Goal: Book appointment/travel/reservation

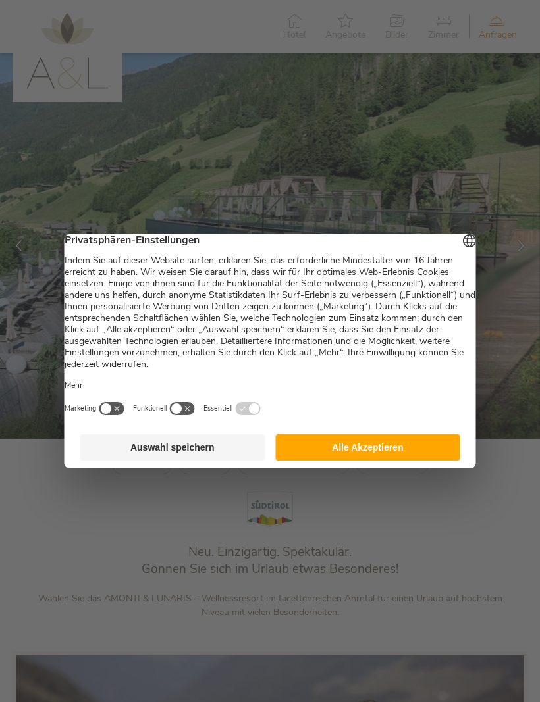
click at [409, 450] on button "Alle Akzeptieren" at bounding box center [367, 447] width 185 height 26
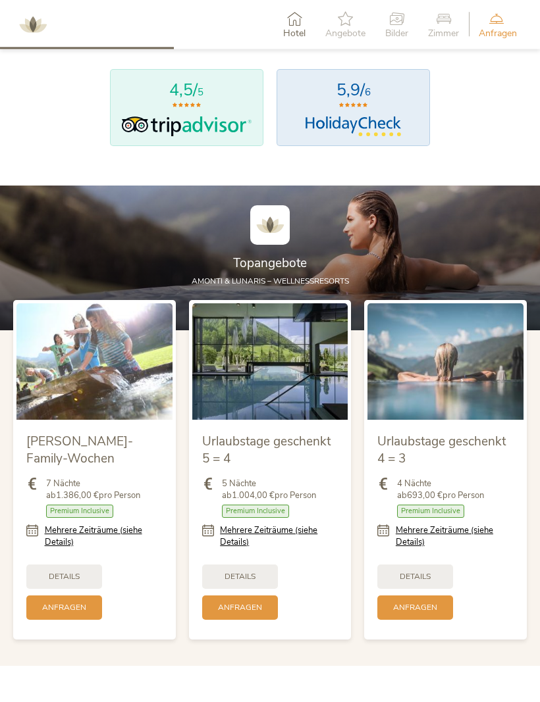
scroll to position [1066, 0]
click at [424, 582] on span "Details" at bounding box center [415, 576] width 31 height 11
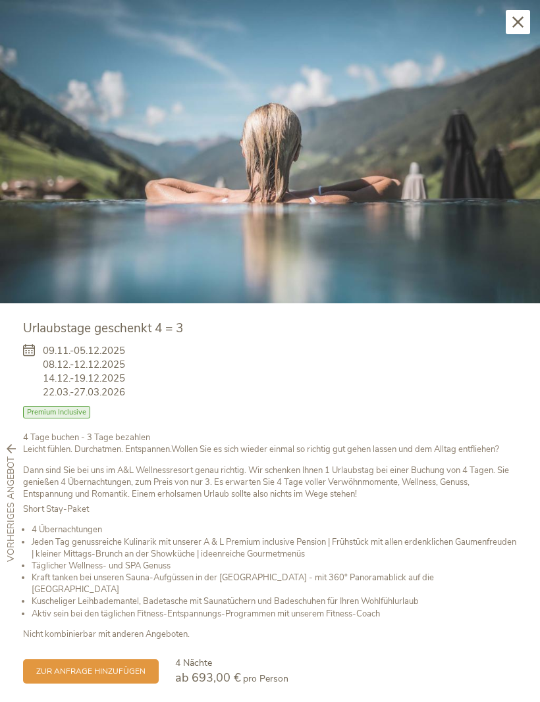
scroll to position [964, 0]
click at [519, 22] on icon at bounding box center [517, 21] width 11 height 11
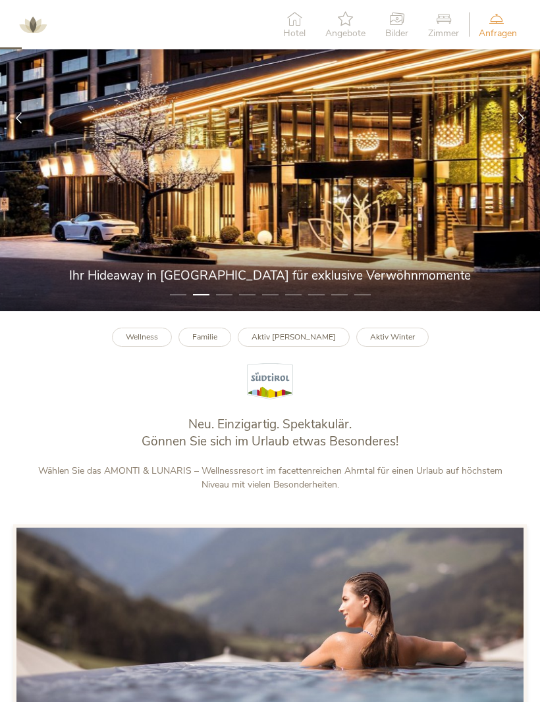
scroll to position [0, 0]
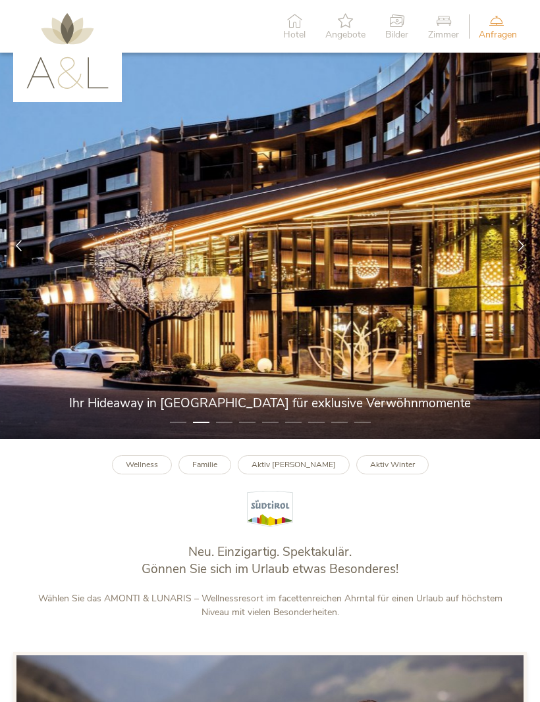
click at [446, 32] on span "Zimmer" at bounding box center [443, 34] width 31 height 9
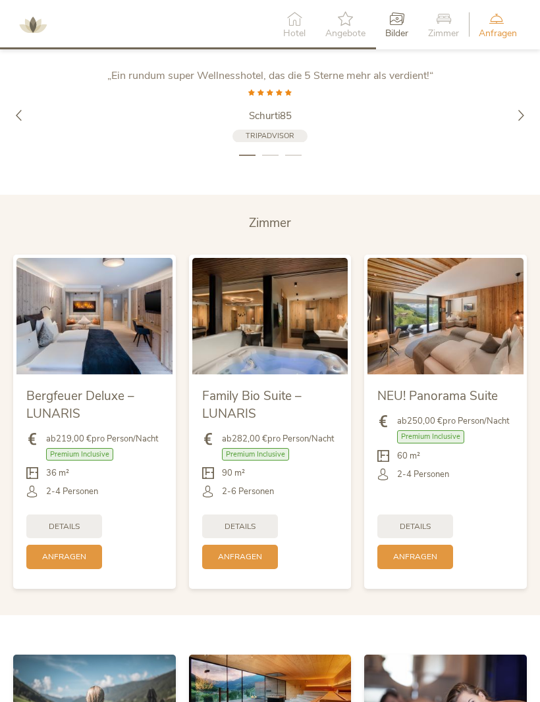
scroll to position [2363, 0]
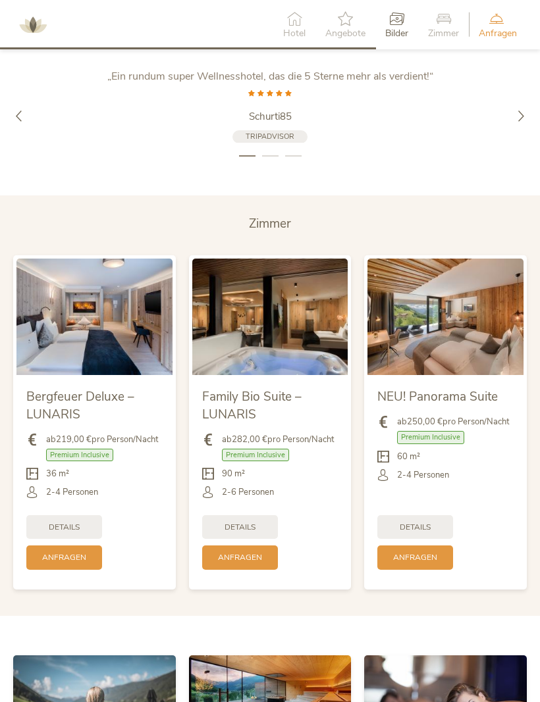
click at [522, 121] on icon at bounding box center [520, 115] width 11 height 11
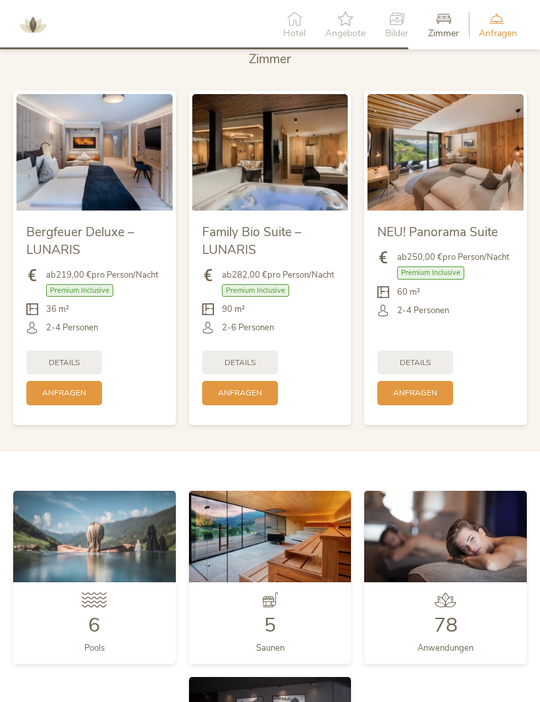
scroll to position [2543, 0]
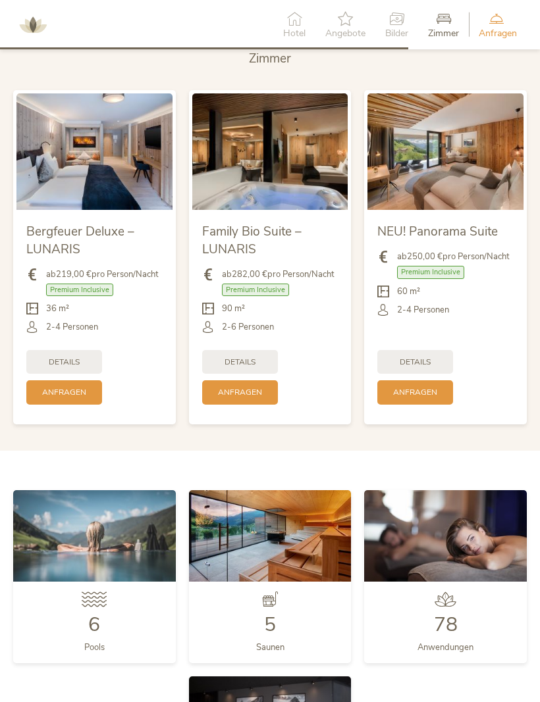
click at [71, 398] on span "Anfragen" at bounding box center [64, 392] width 44 height 11
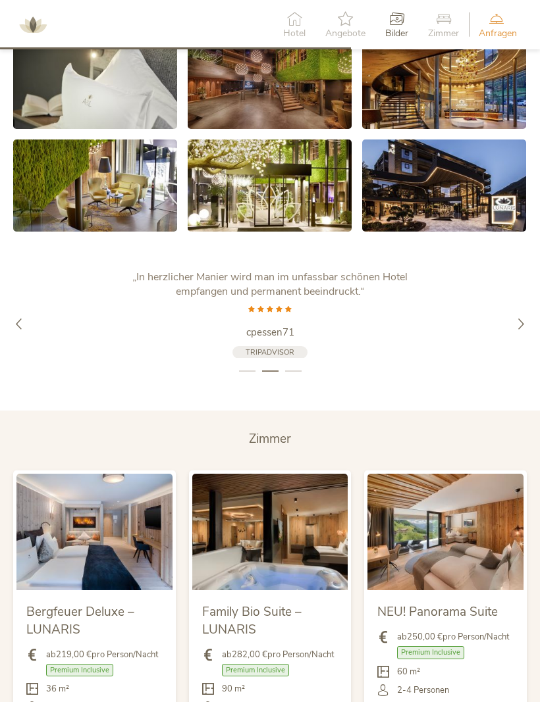
scroll to position [2151, 0]
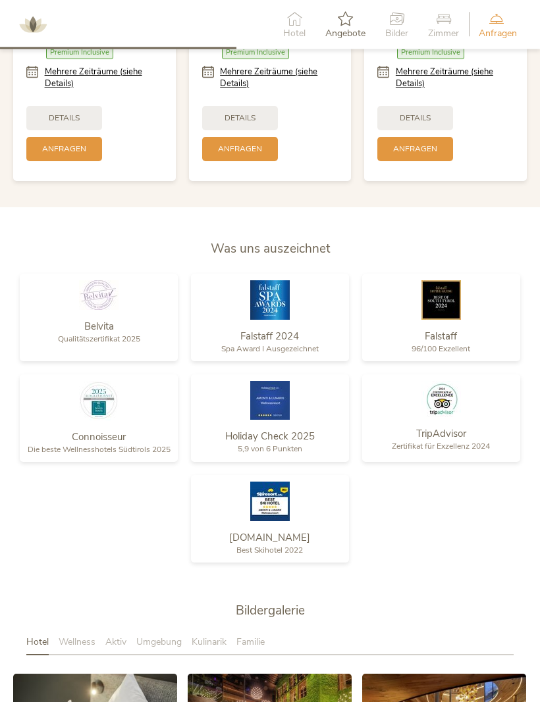
click at [392, 20] on icon at bounding box center [396, 18] width 23 height 14
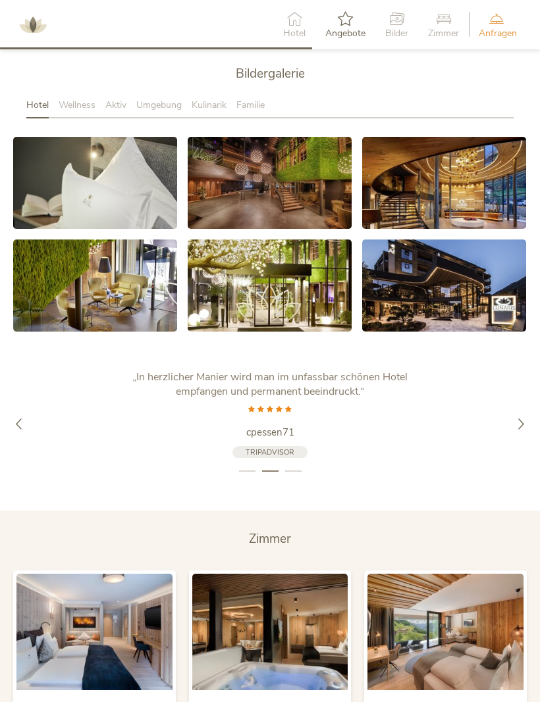
scroll to position [2077, 0]
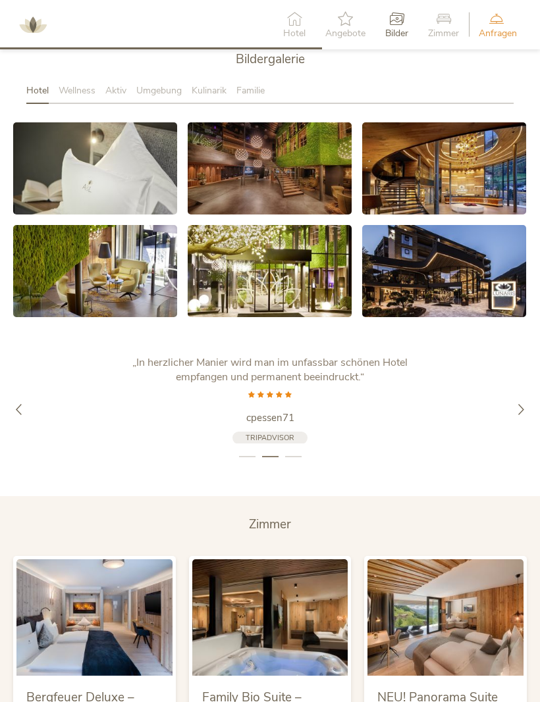
click at [468, 293] on link at bounding box center [444, 271] width 164 height 92
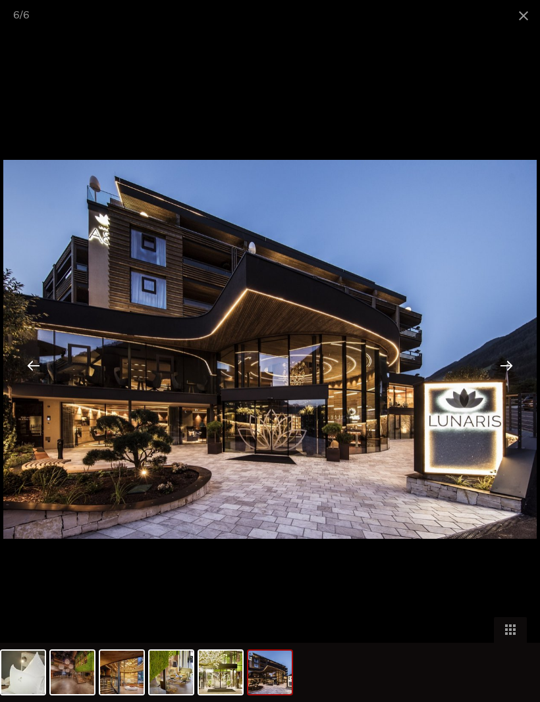
click at [505, 373] on div at bounding box center [506, 365] width 41 height 41
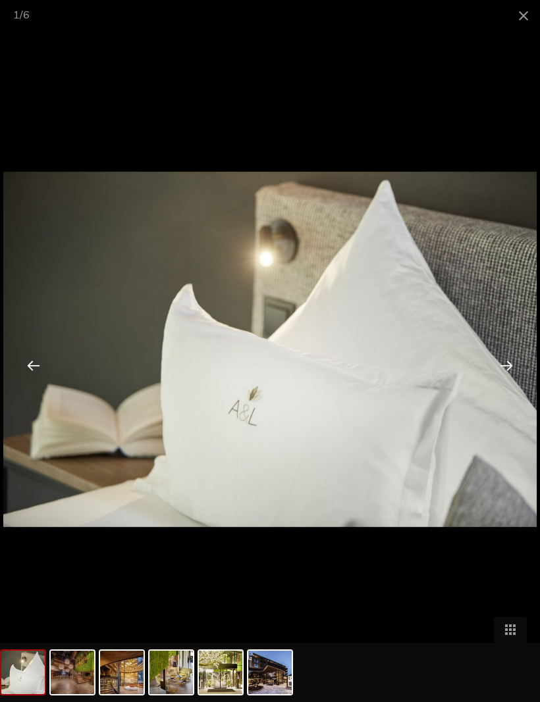
click at [511, 375] on div at bounding box center [506, 365] width 41 height 41
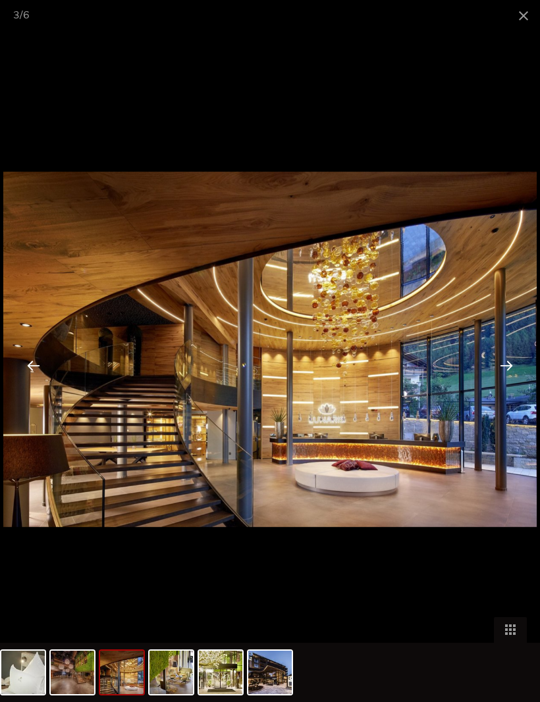
click at [509, 367] on div at bounding box center [506, 365] width 41 height 41
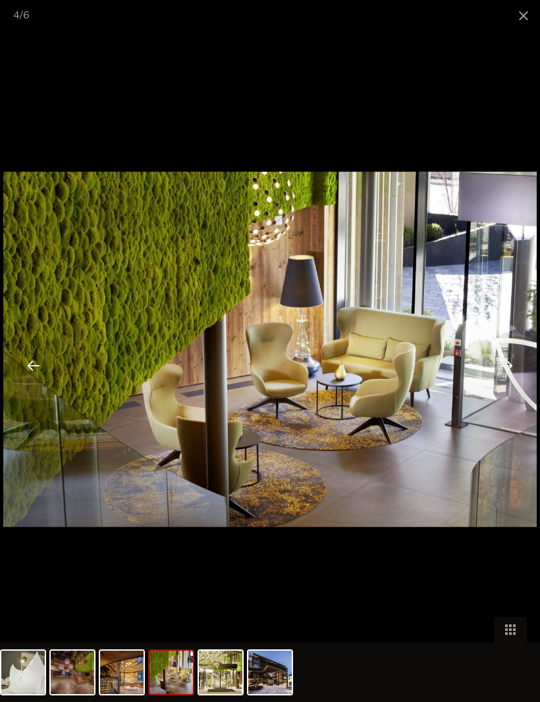
click at [509, 374] on div at bounding box center [506, 365] width 41 height 41
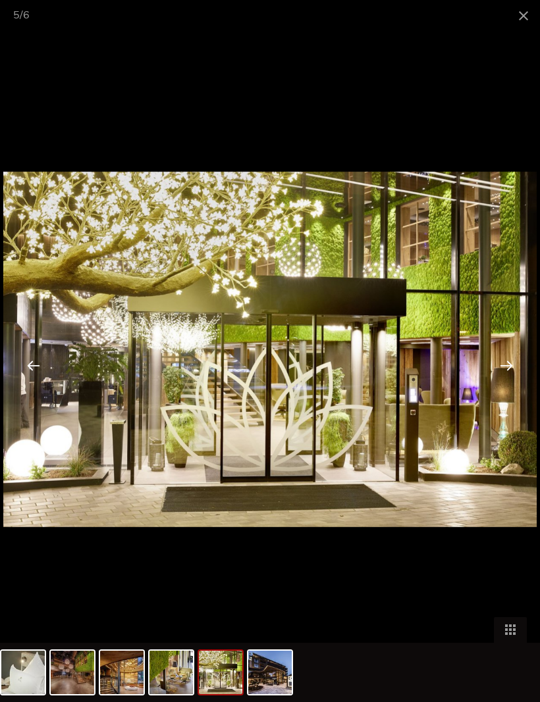
click at [507, 373] on div at bounding box center [506, 365] width 41 height 41
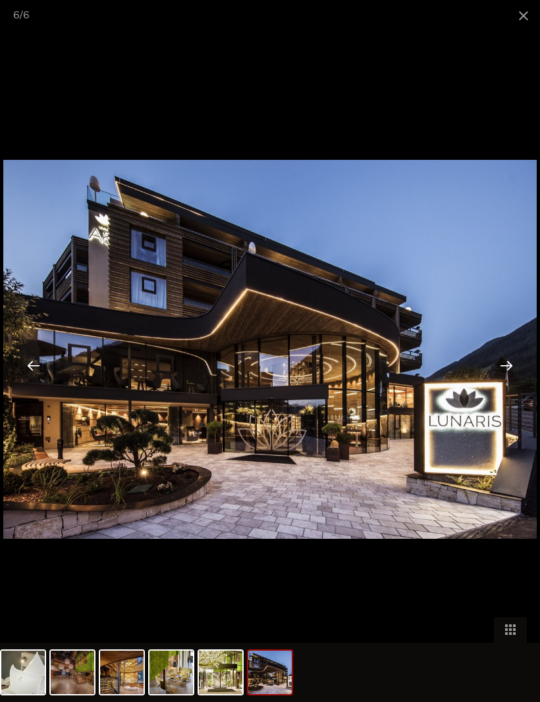
click at [530, 22] on span at bounding box center [523, 15] width 33 height 31
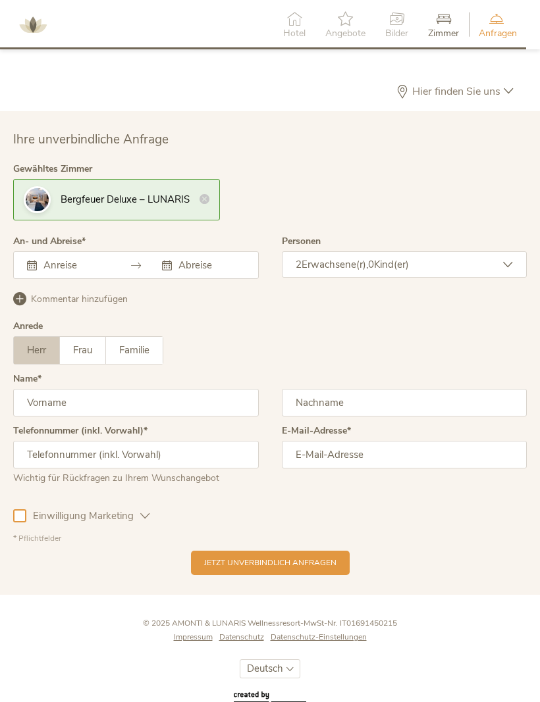
scroll to position [3348, 0]
click at [202, 203] on icon at bounding box center [204, 199] width 10 height 10
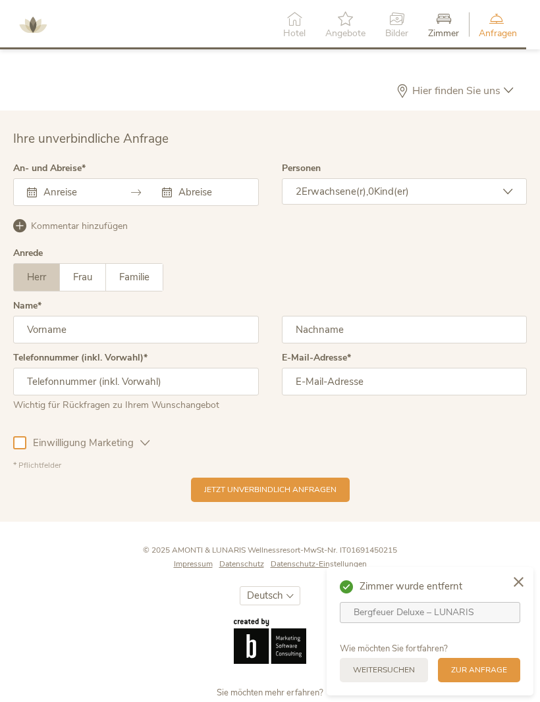
click at [82, 206] on div "September 2025 Mo Di Mi Do Fr Sa So 1 2 3 4 5 6 7 8 9 10 11 12 13 14 15 16 17 1…" at bounding box center [136, 192] width 246 height 28
click at [176, 205] on div "September 2025 Mo Di Mi Do Fr Sa So 1 2 3 4 5 6 7 8 9 10 11 12 13 14 15 16 17 1…" at bounding box center [136, 192] width 246 height 28
click at [36, 197] on icon at bounding box center [32, 193] width 10 height 10
click at [165, 197] on icon at bounding box center [167, 193] width 10 height 10
click at [66, 206] on div "Dieses Feld muss ausgefüllt werden. Dieses Feld muss ausgefüllt werden. Septemb…" at bounding box center [136, 192] width 246 height 28
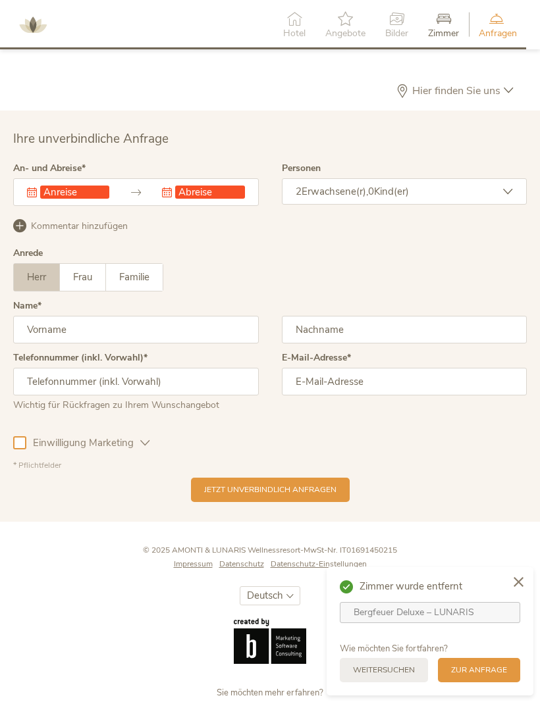
click at [70, 206] on div "Dieses Feld muss ausgefüllt werden. Dieses Feld muss ausgefüllt werden. Septemb…" at bounding box center [136, 192] width 246 height 28
click at [295, 292] on div "Herr Frau Familie Herr Frau Familie" at bounding box center [269, 277] width 513 height 28
click at [501, 201] on div "2 Erwachsene(r), 0 Kind(er)" at bounding box center [405, 191] width 246 height 26
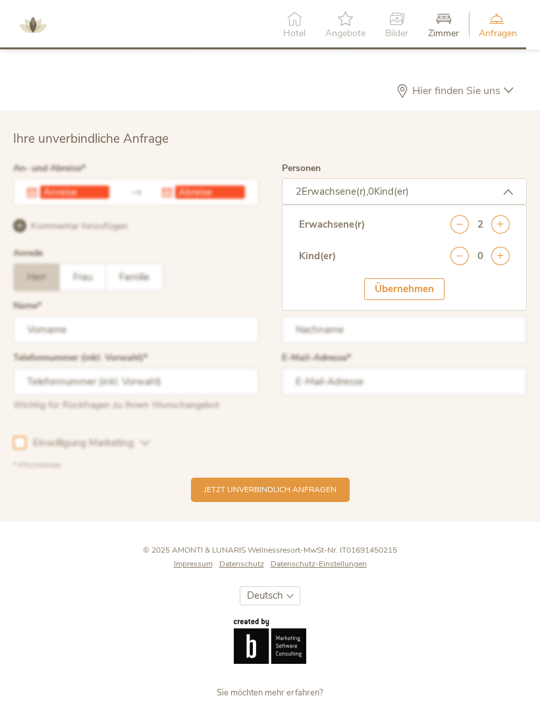
click at [497, 265] on icon at bounding box center [500, 256] width 18 height 18
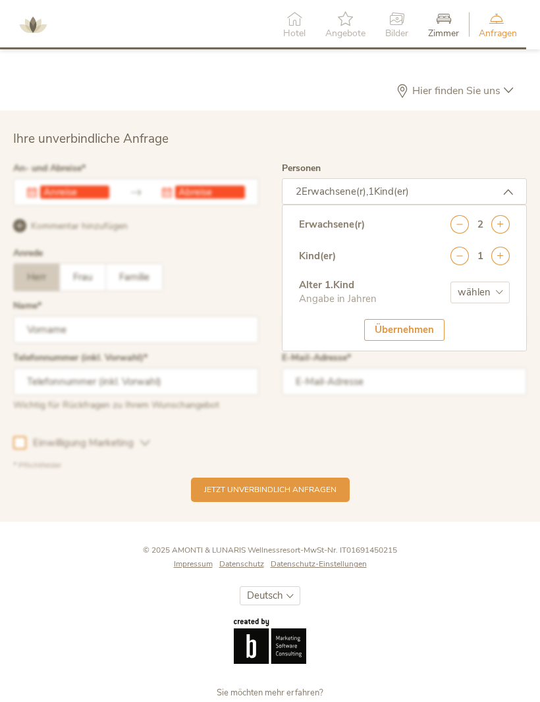
click at [499, 303] on select "wählen 0 1 2 3 4 5 6 7 8 9 10 11 12 13 14 15 16 17" at bounding box center [479, 293] width 59 height 22
select select "17"
click at [507, 263] on icon at bounding box center [500, 256] width 18 height 18
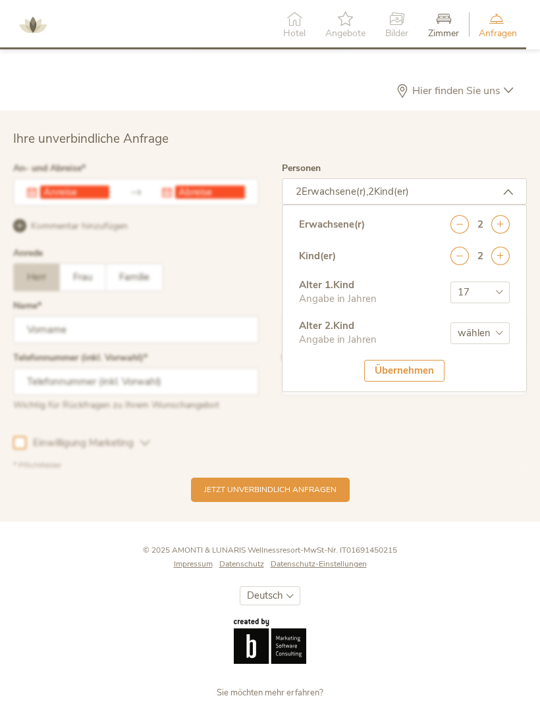
click at [499, 344] on select "wählen 0 1 2 3 4 5 6 7 8 9 10 11 12 13 14 15 16 17" at bounding box center [479, 334] width 59 height 22
select select "14"
click at [425, 380] on div "Übernehmen" at bounding box center [404, 371] width 80 height 22
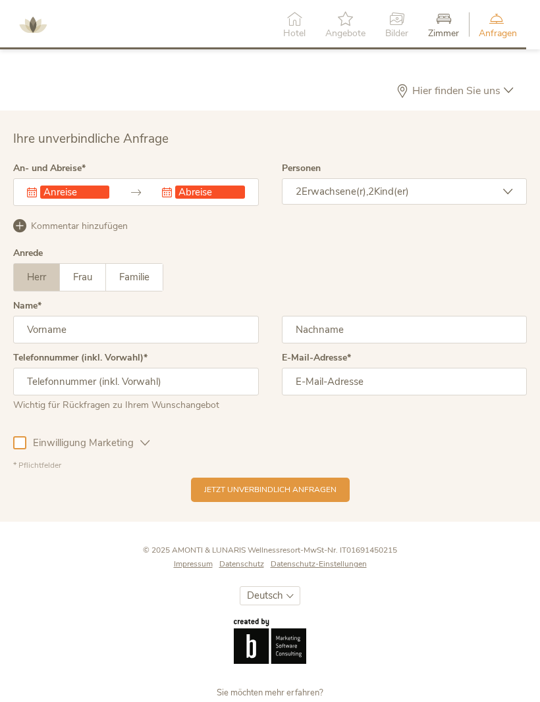
click at [140, 197] on icon at bounding box center [136, 193] width 10 height 10
click at [69, 206] on div "Dieses Feld muss ausgefüllt werden. Dieses Feld muss ausgefüllt werden. Septemb…" at bounding box center [136, 192] width 246 height 28
click at [32, 199] on div "Dieses Feld muss ausgefüllt werden." at bounding box center [68, 192] width 82 height 13
click at [36, 197] on icon at bounding box center [32, 193] width 10 height 10
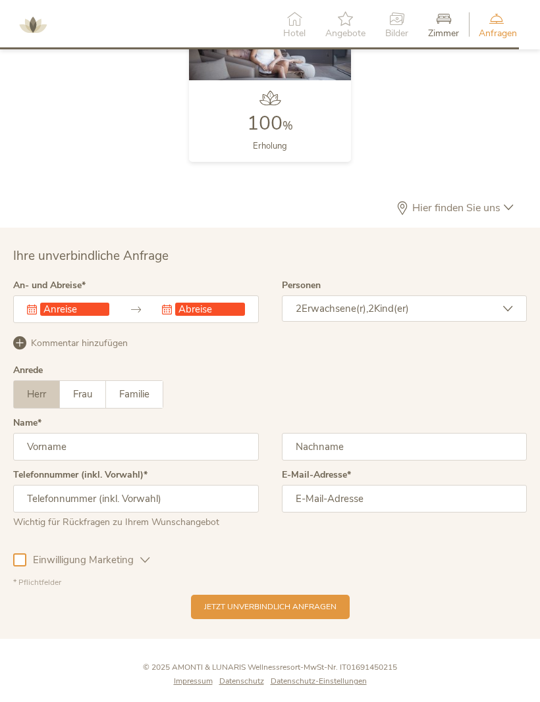
click at [470, 442] on div at bounding box center [405, 445] width 246 height 52
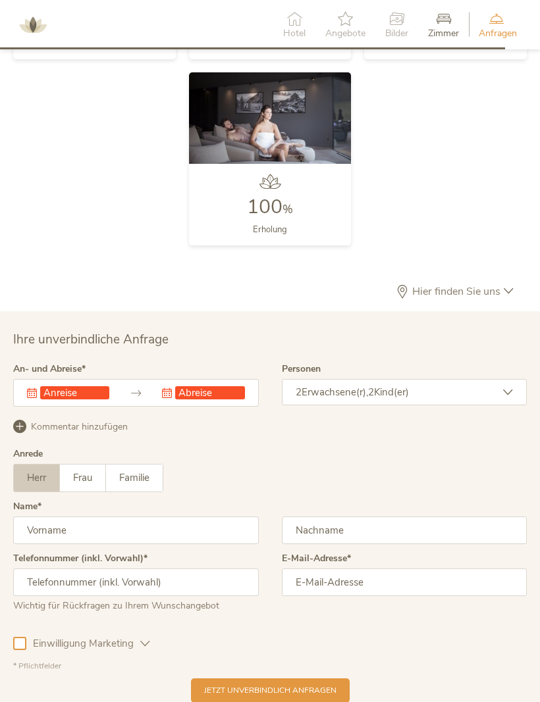
scroll to position [3147, 0]
click at [20, 405] on div "Dieses Feld muss ausgefüllt werden. Dieses Feld muss ausgefüllt werden." at bounding box center [136, 392] width 246 height 28
click at [214, 406] on div "Dieses Feld muss ausgefüllt werden. Dieses Feld muss ausgefüllt werden. Septemb…" at bounding box center [136, 392] width 246 height 28
click at [61, 406] on div "Dieses Feld muss ausgefüllt werden. Dieses Feld muss ausgefüllt werden. Septemb…" at bounding box center [136, 392] width 246 height 28
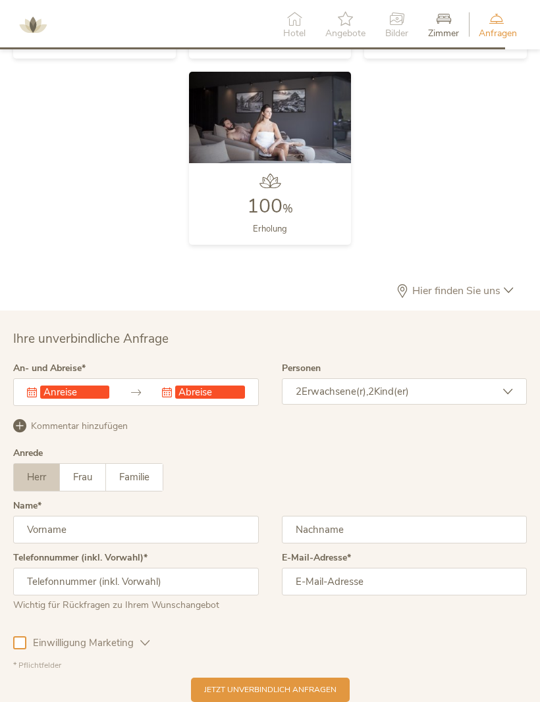
click at [172, 399] on div "Dieses Feld muss ausgefüllt werden." at bounding box center [203, 392] width 82 height 13
click at [28, 399] on div "Dieses Feld muss ausgefüllt werden." at bounding box center [68, 392] width 82 height 13
click at [25, 406] on div "Dieses Feld muss ausgefüllt werden. Dieses Feld muss ausgefüllt werden." at bounding box center [136, 392] width 246 height 28
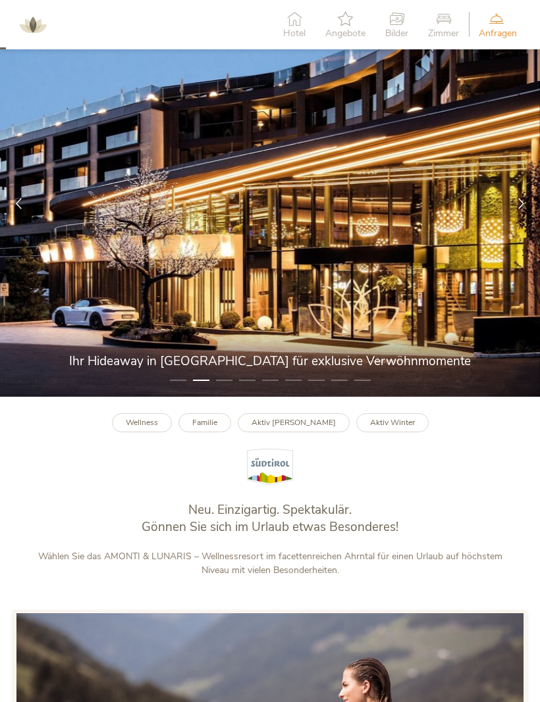
scroll to position [36, 0]
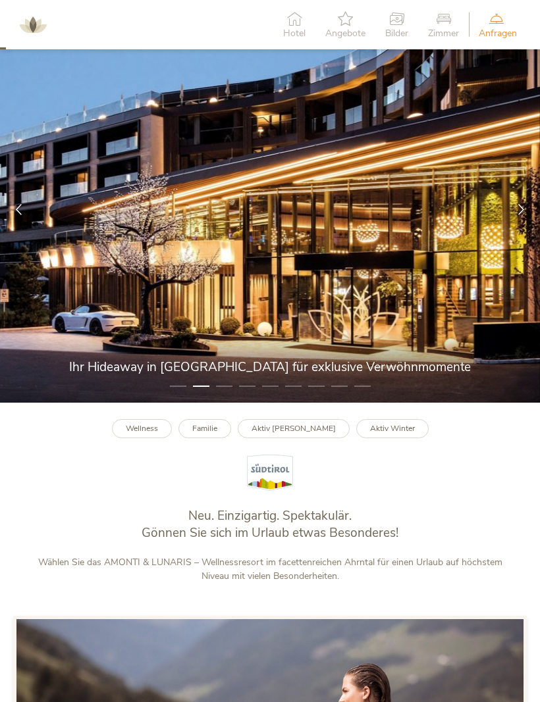
click at [161, 438] on link "Wellness" at bounding box center [142, 428] width 60 height 19
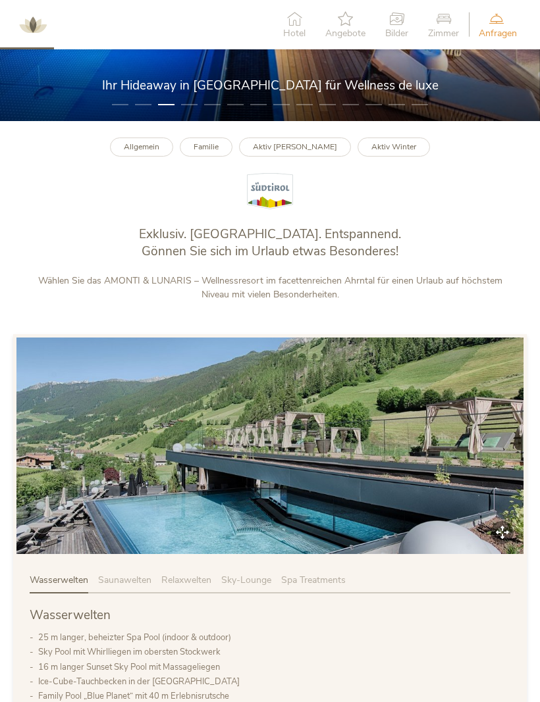
scroll to position [330, 0]
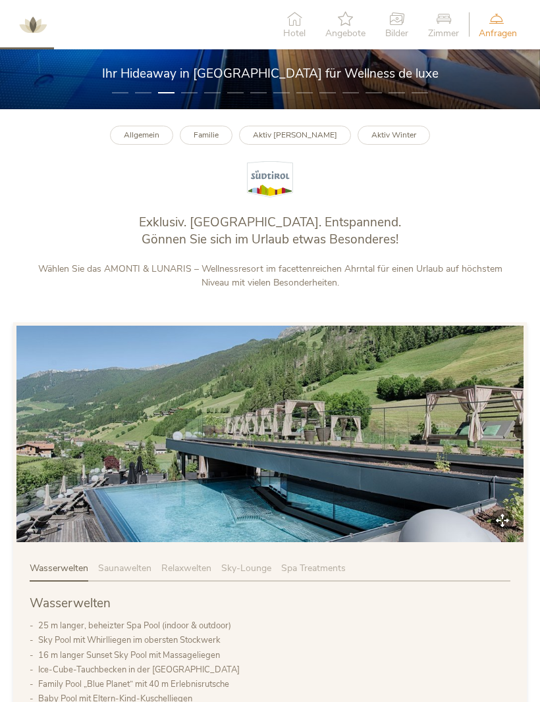
click at [119, 575] on span "Saunawelten" at bounding box center [124, 568] width 53 height 13
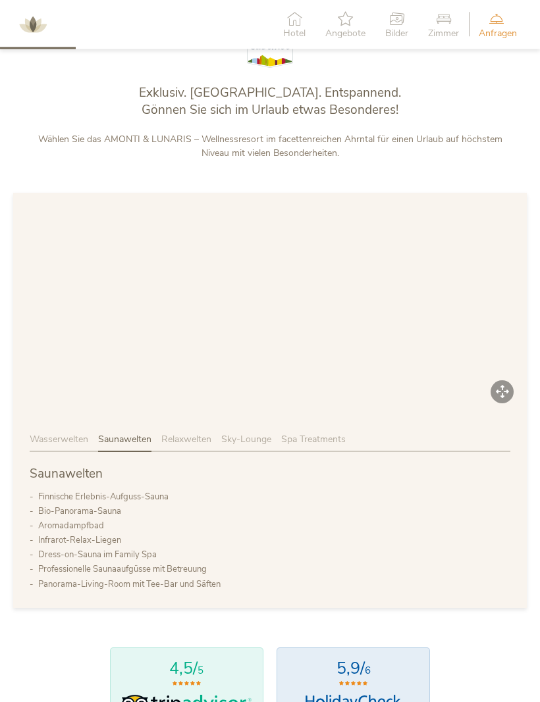
scroll to position [459, 0]
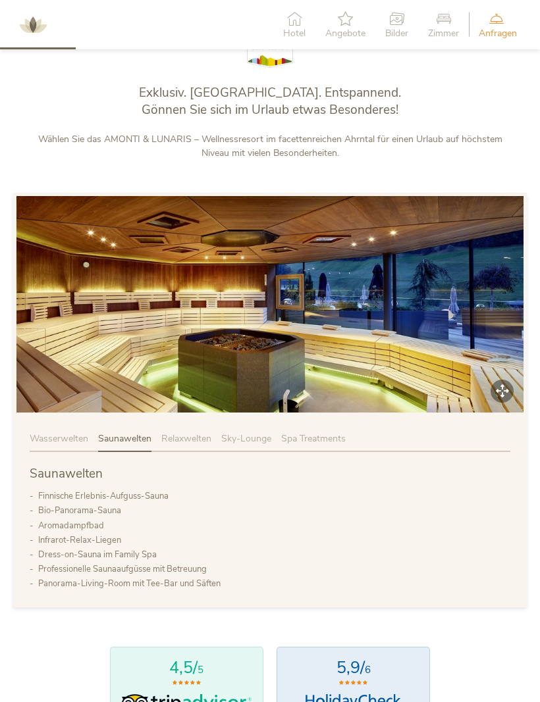
click at [182, 452] on div "Relaxwelten" at bounding box center [191, 442] width 60 height 20
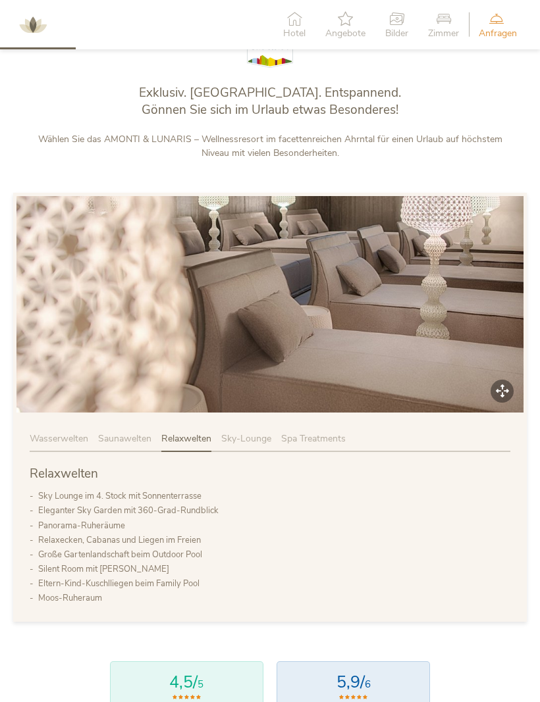
click at [242, 445] on span "Sky-Lounge" at bounding box center [246, 438] width 50 height 13
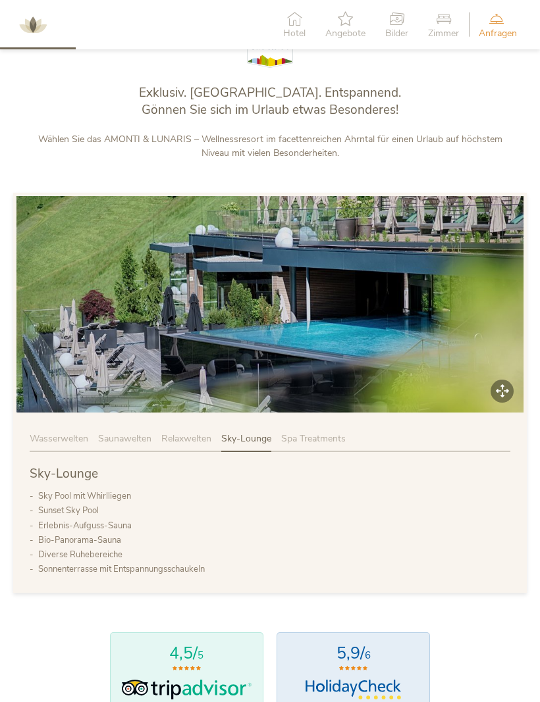
click at [324, 445] on span "Spa Treatments" at bounding box center [313, 438] width 65 height 13
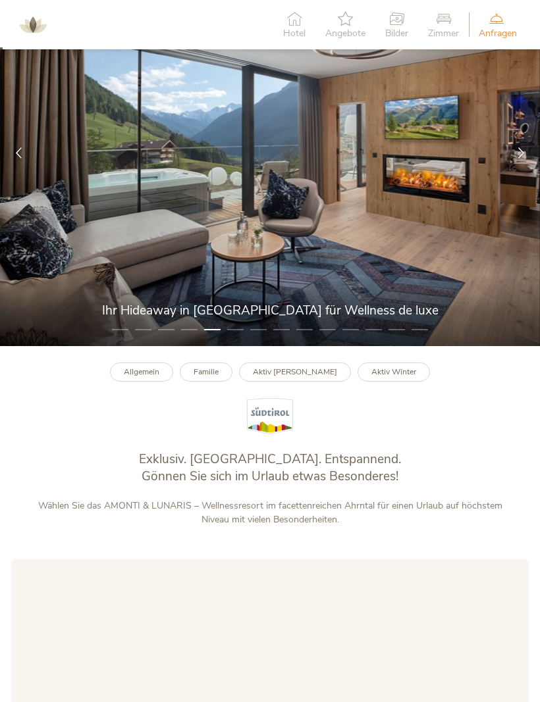
scroll to position [0, 0]
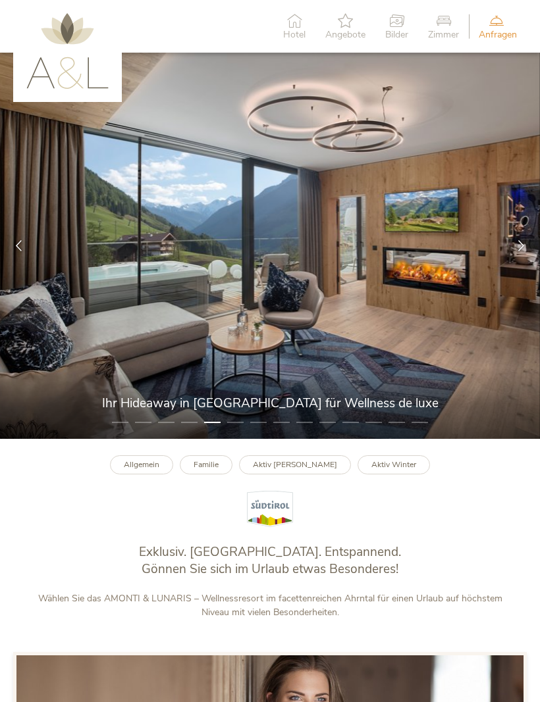
click at [290, 26] on icon at bounding box center [294, 20] width 22 height 14
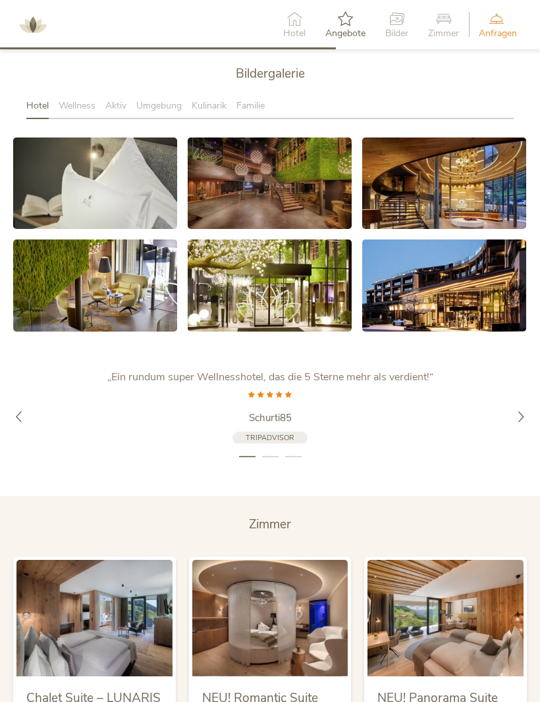
scroll to position [2030, 0]
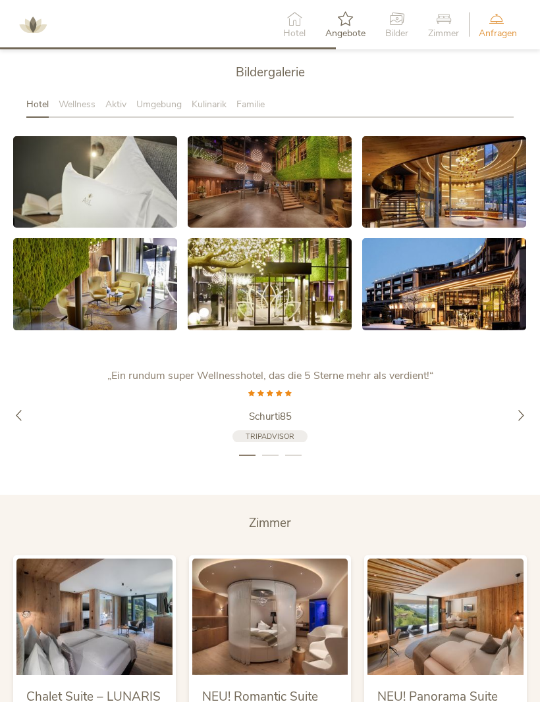
click at [259, 111] on span "Familie" at bounding box center [250, 104] width 28 height 13
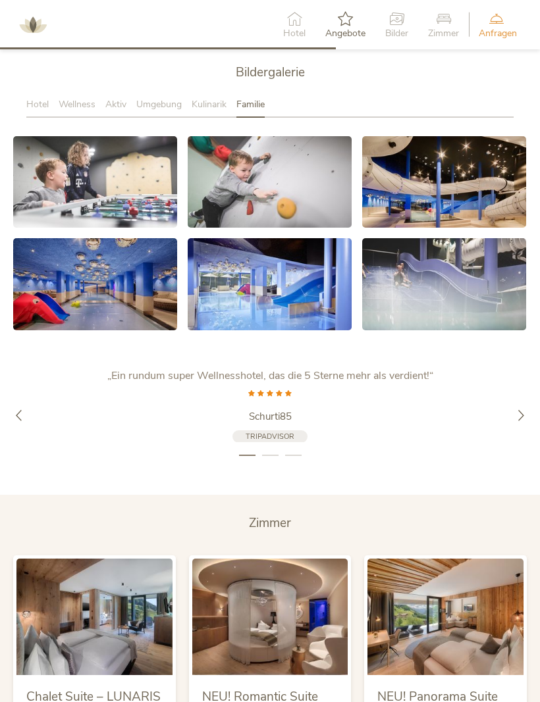
click at [149, 215] on link at bounding box center [95, 182] width 164 height 92
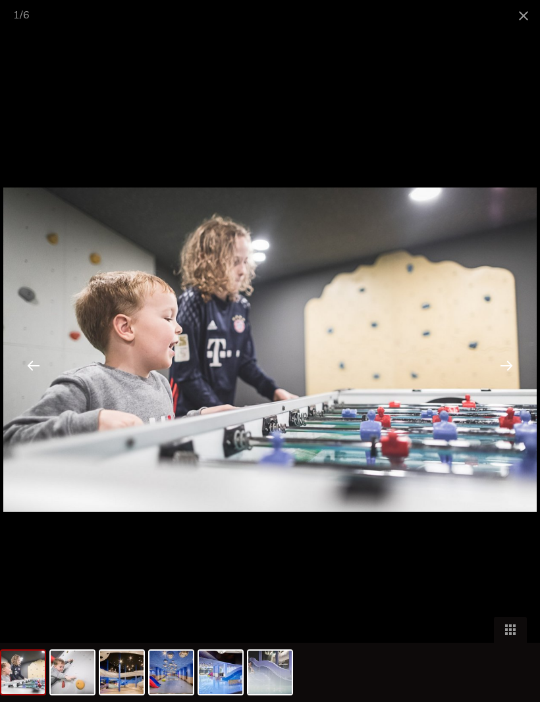
click at [521, 24] on span at bounding box center [523, 15] width 33 height 31
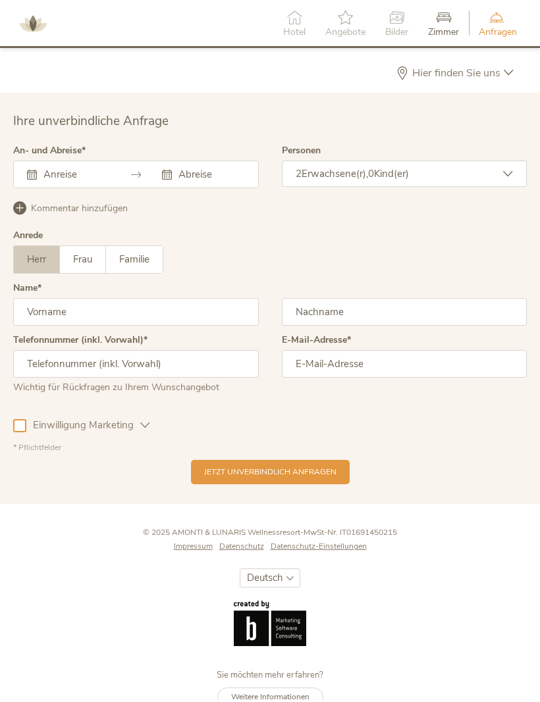
scroll to position [3299, 0]
click at [477, 627] on div "Sie möchten mehr erfahren? Weitere Informationen © 2025 AMONTI & LUNARIS Wellne…" at bounding box center [270, 620] width 540 height 183
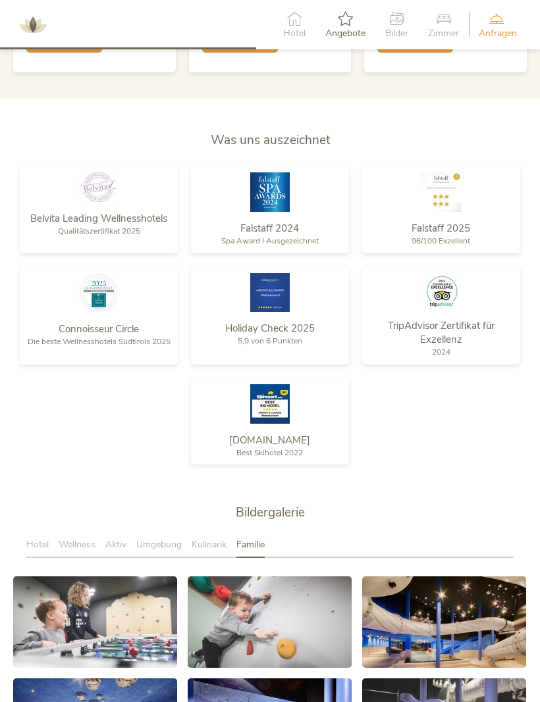
scroll to position [1582, 0]
